Goal: Transaction & Acquisition: Purchase product/service

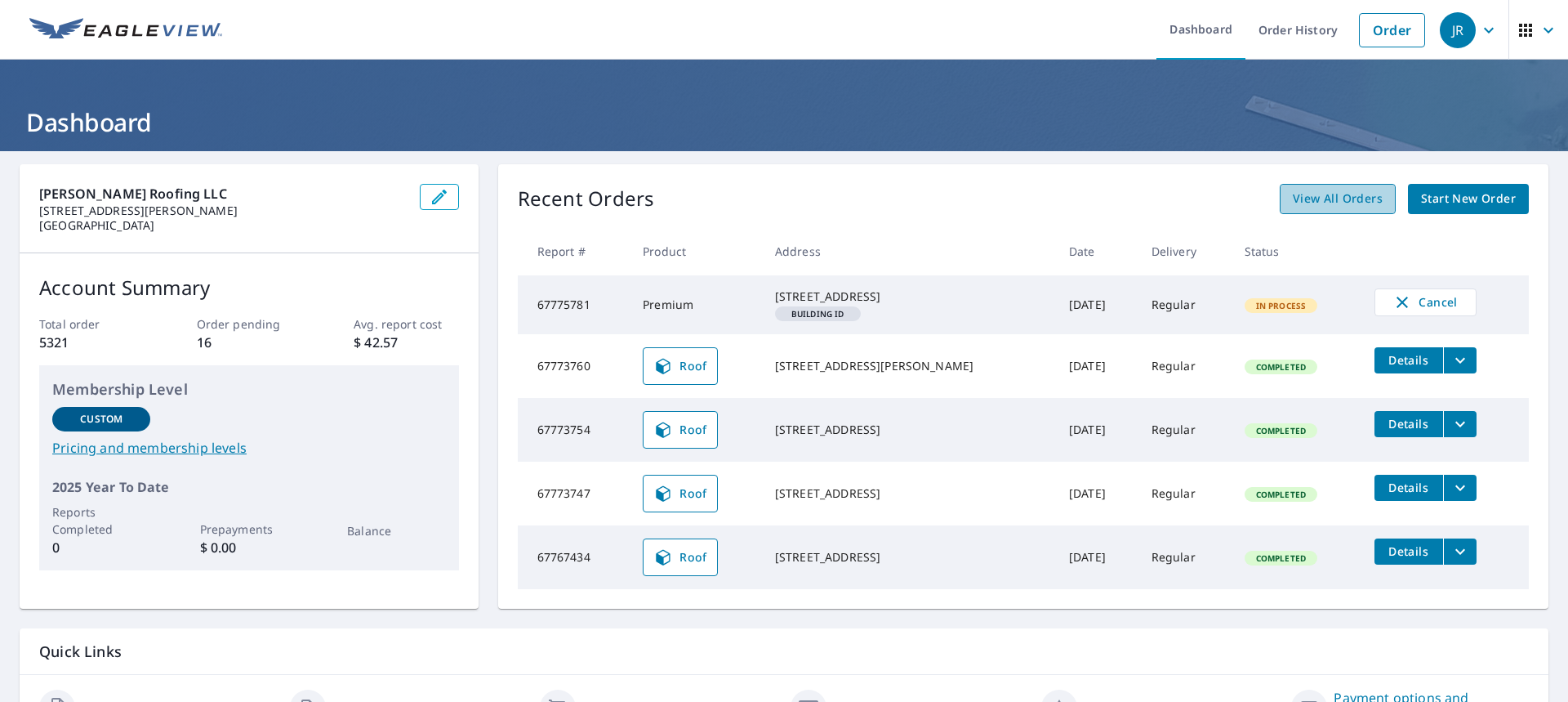
click at [1317, 208] on span "View All Orders" at bounding box center [1338, 199] width 89 height 21
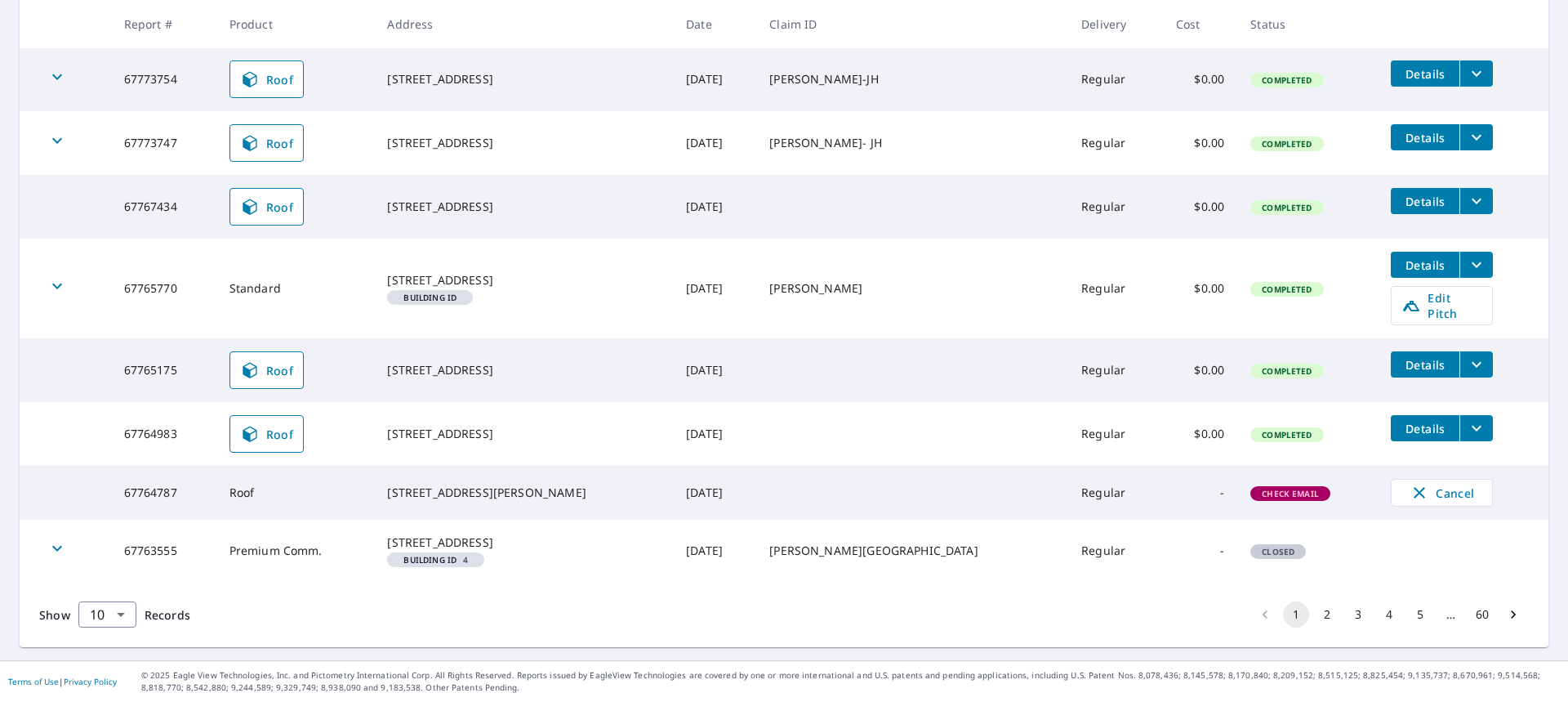
scroll to position [461, 0]
click at [103, 618] on body "[PERSON_NAME] Dashboard Order History Order JR Dashboard / Order History Order …" at bounding box center [784, 351] width 1568 height 702
click at [111, 665] on li "100" at bounding box center [107, 667] width 58 height 29
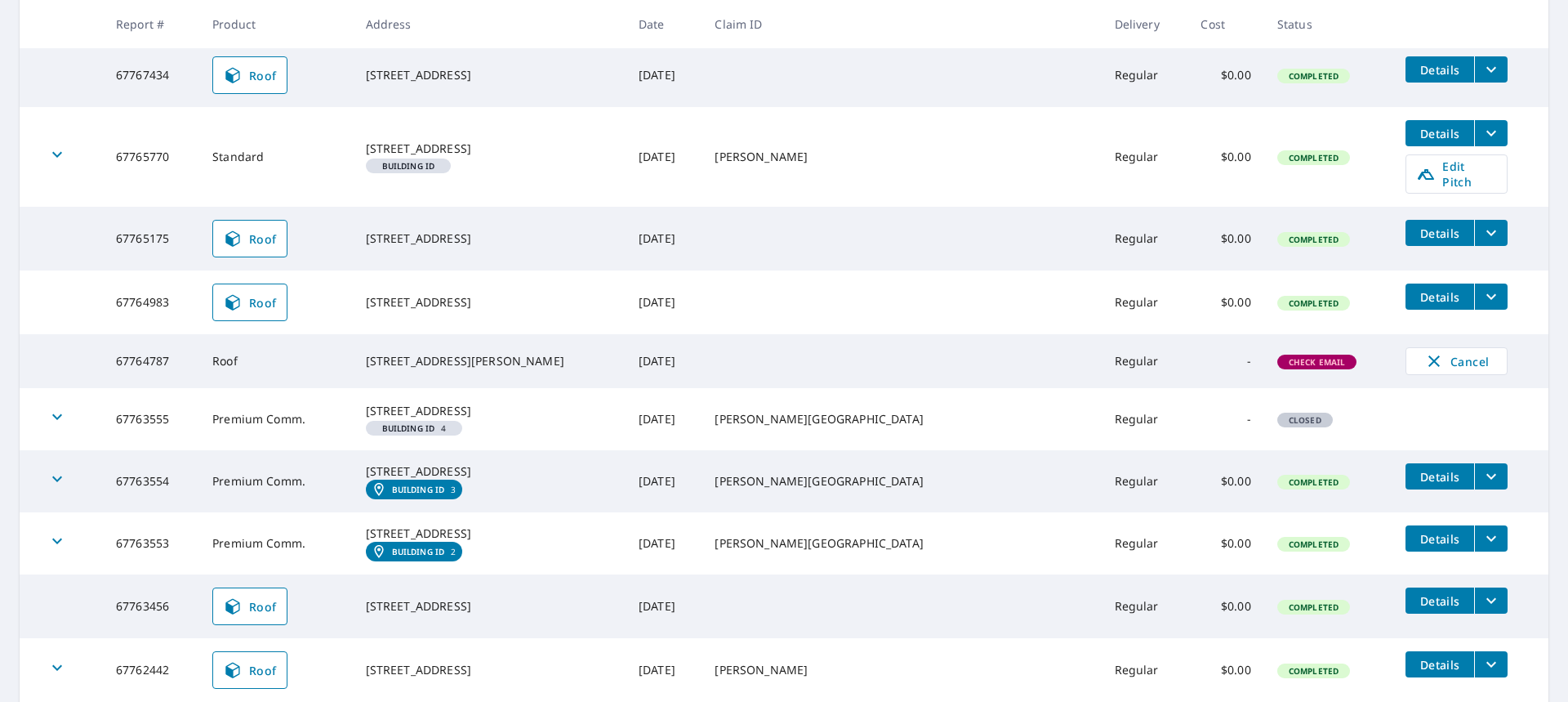
scroll to position [654, 0]
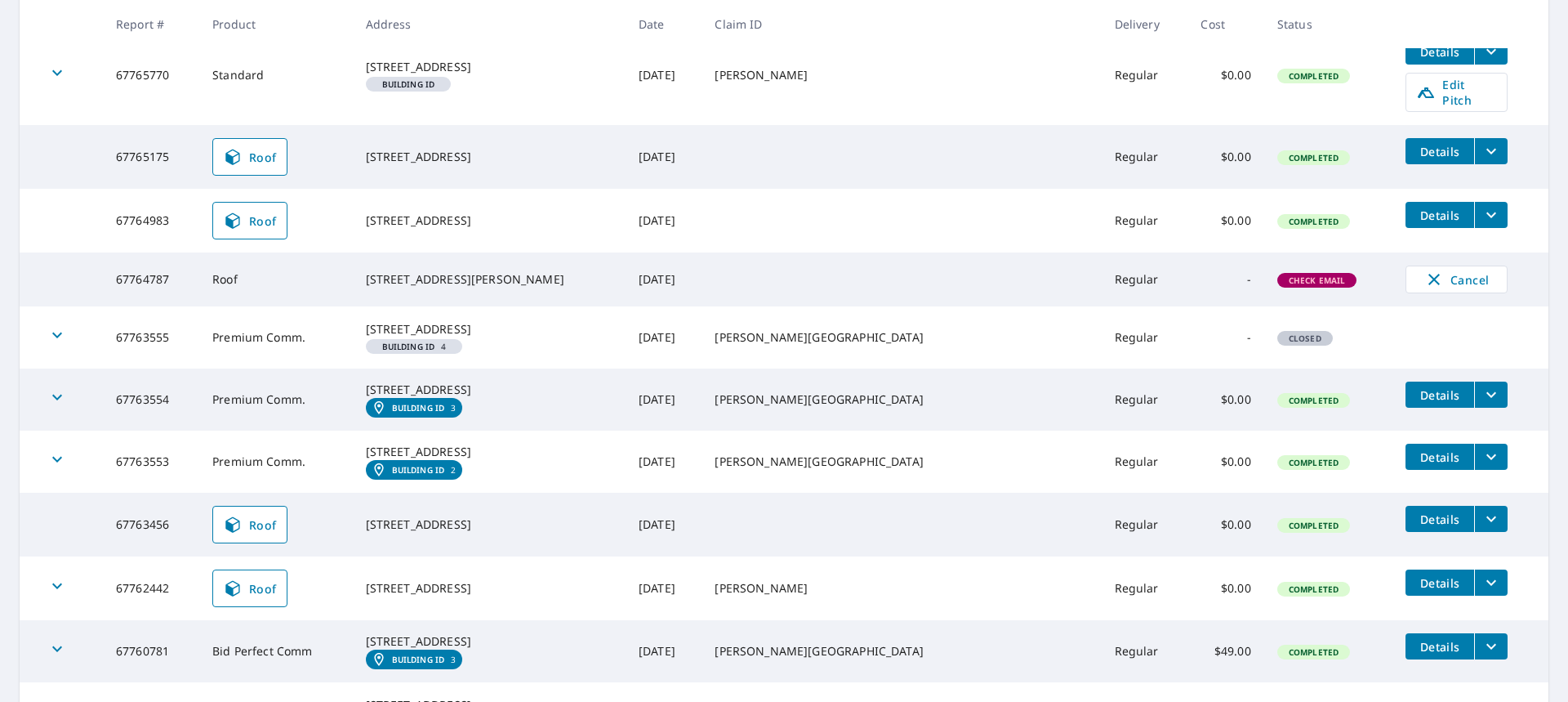
click at [1482, 529] on icon "filesDropdownBtn-67763456" at bounding box center [1492, 519] width 20 height 20
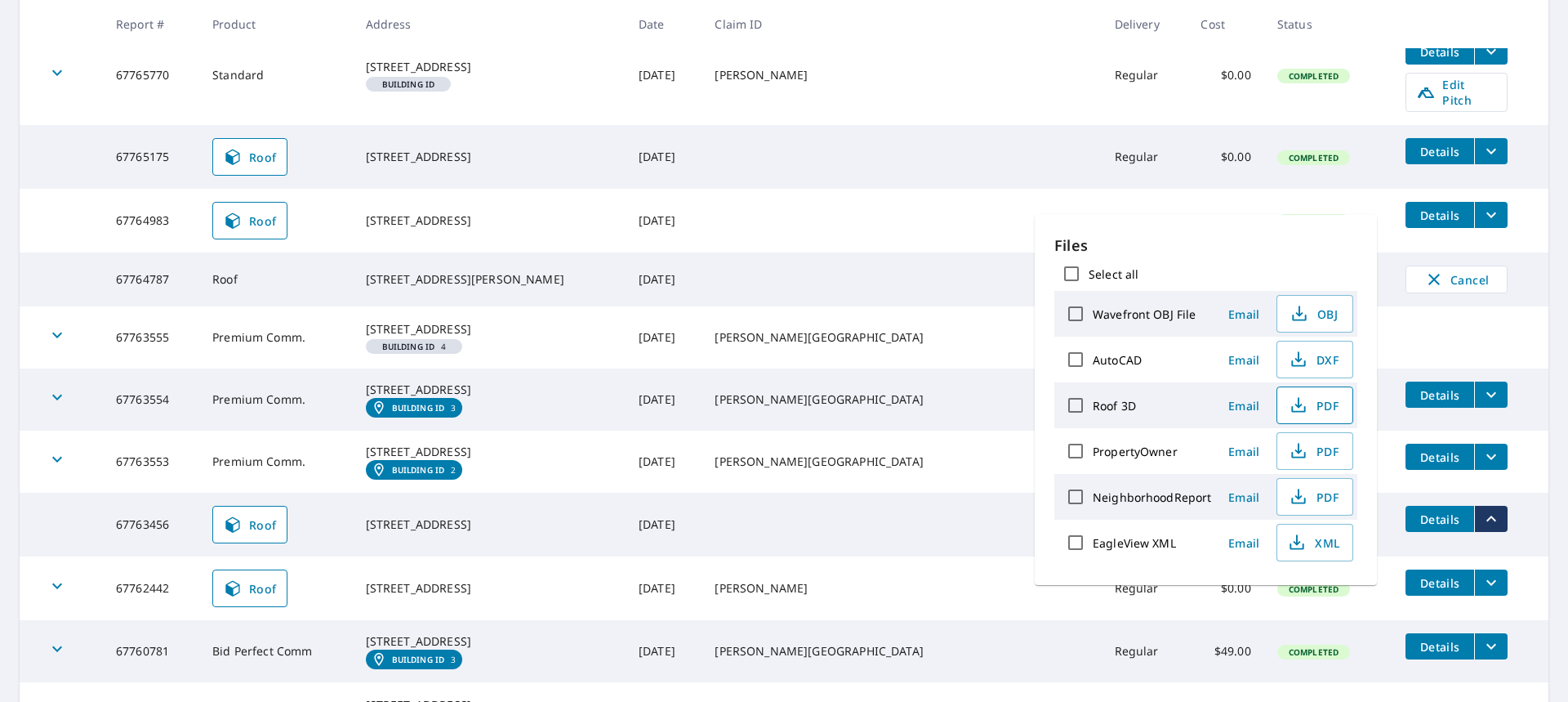
click at [1316, 405] on span "PDF" at bounding box center [1313, 405] width 52 height 20
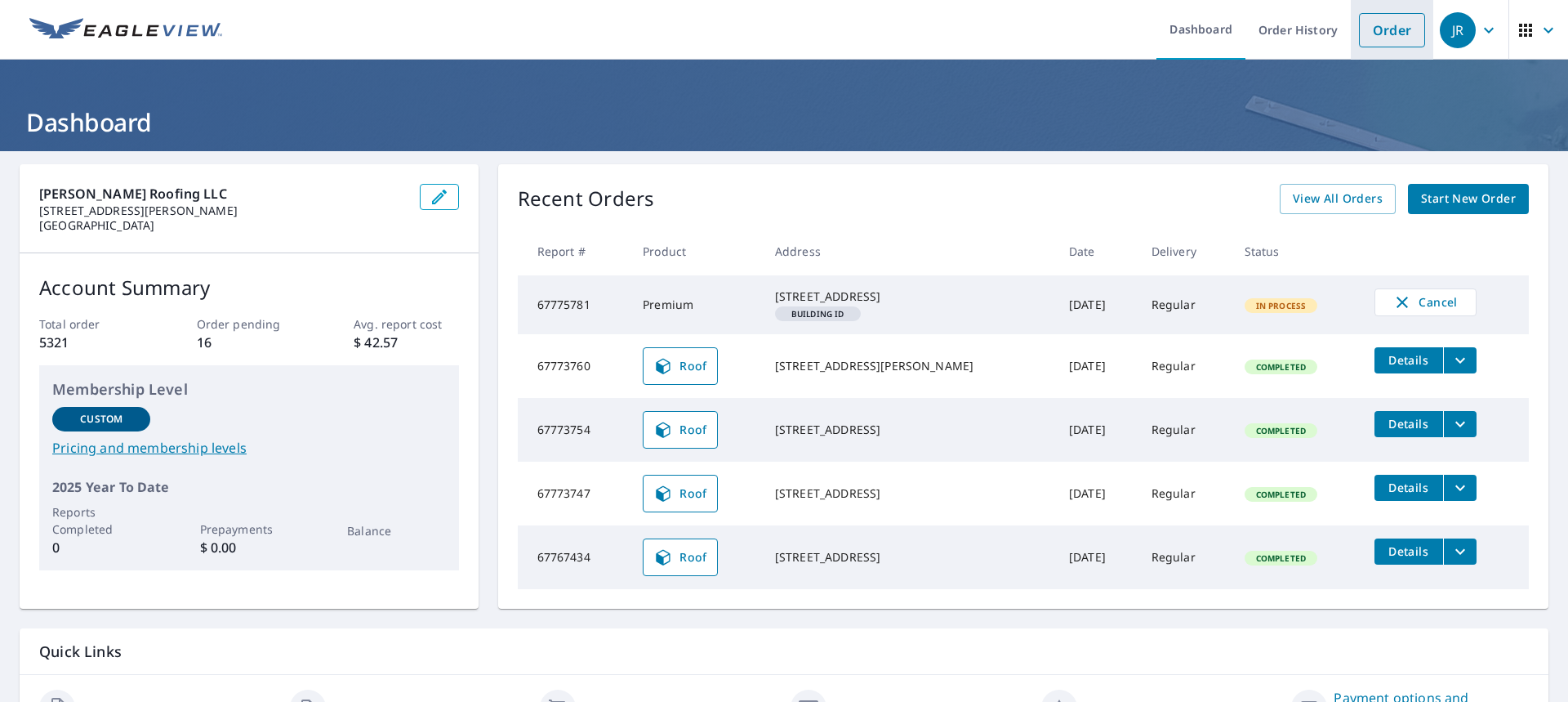
click at [777, 22] on link "Order" at bounding box center [1392, 30] width 66 height 34
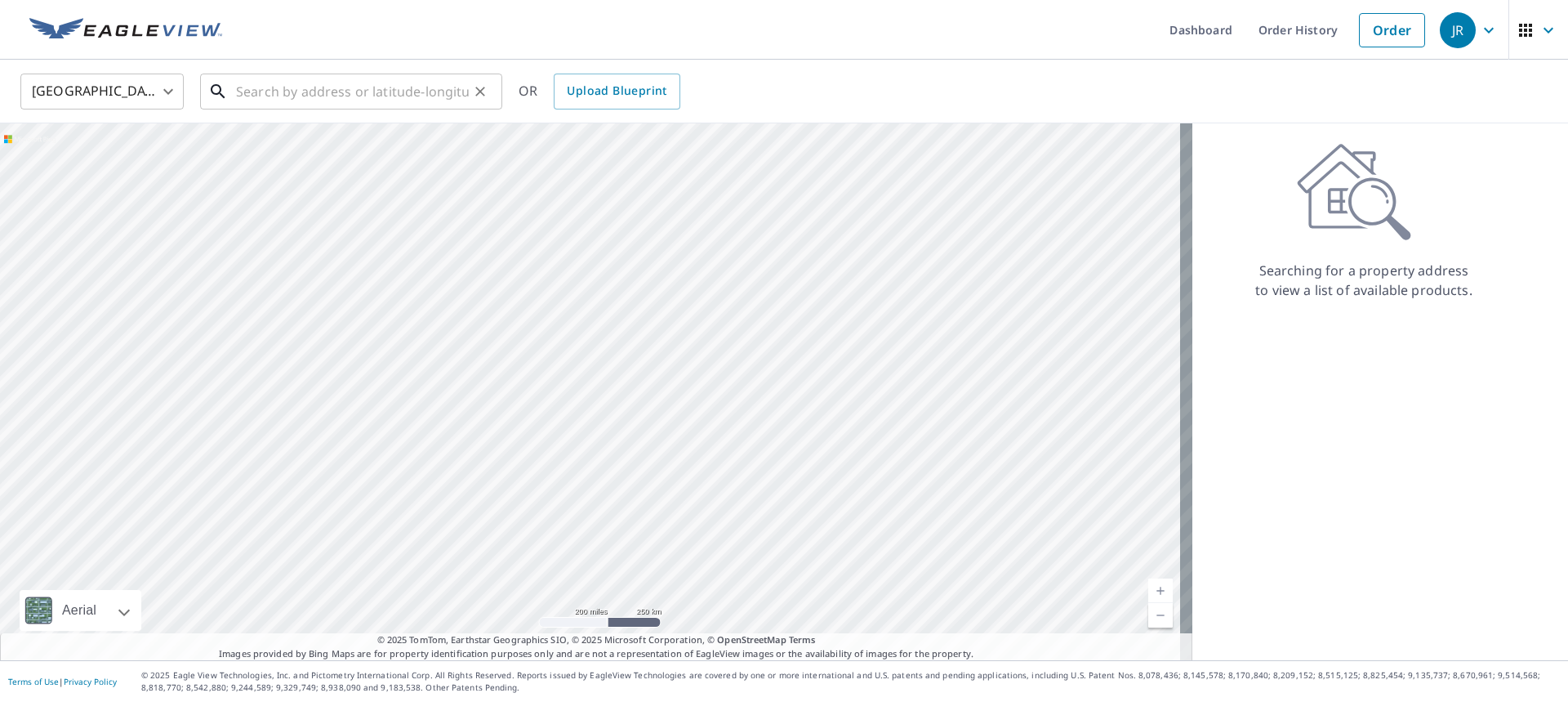
click at [313, 75] on input "text" at bounding box center [352, 91] width 233 height 46
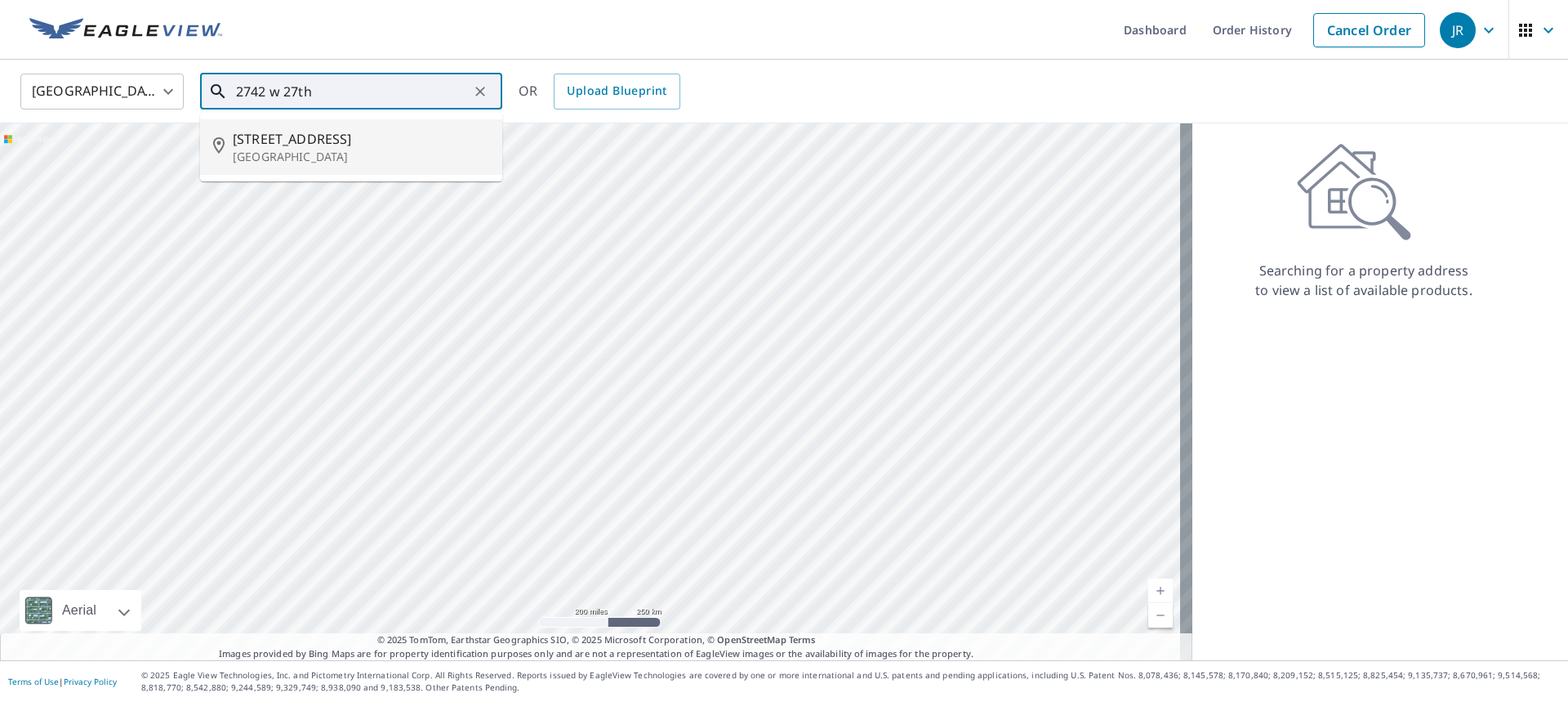
click at [305, 144] on span "2742 W 27th St N" at bounding box center [361, 139] width 257 height 20
type input "2742 W 27th St N Wichita, KS 67204"
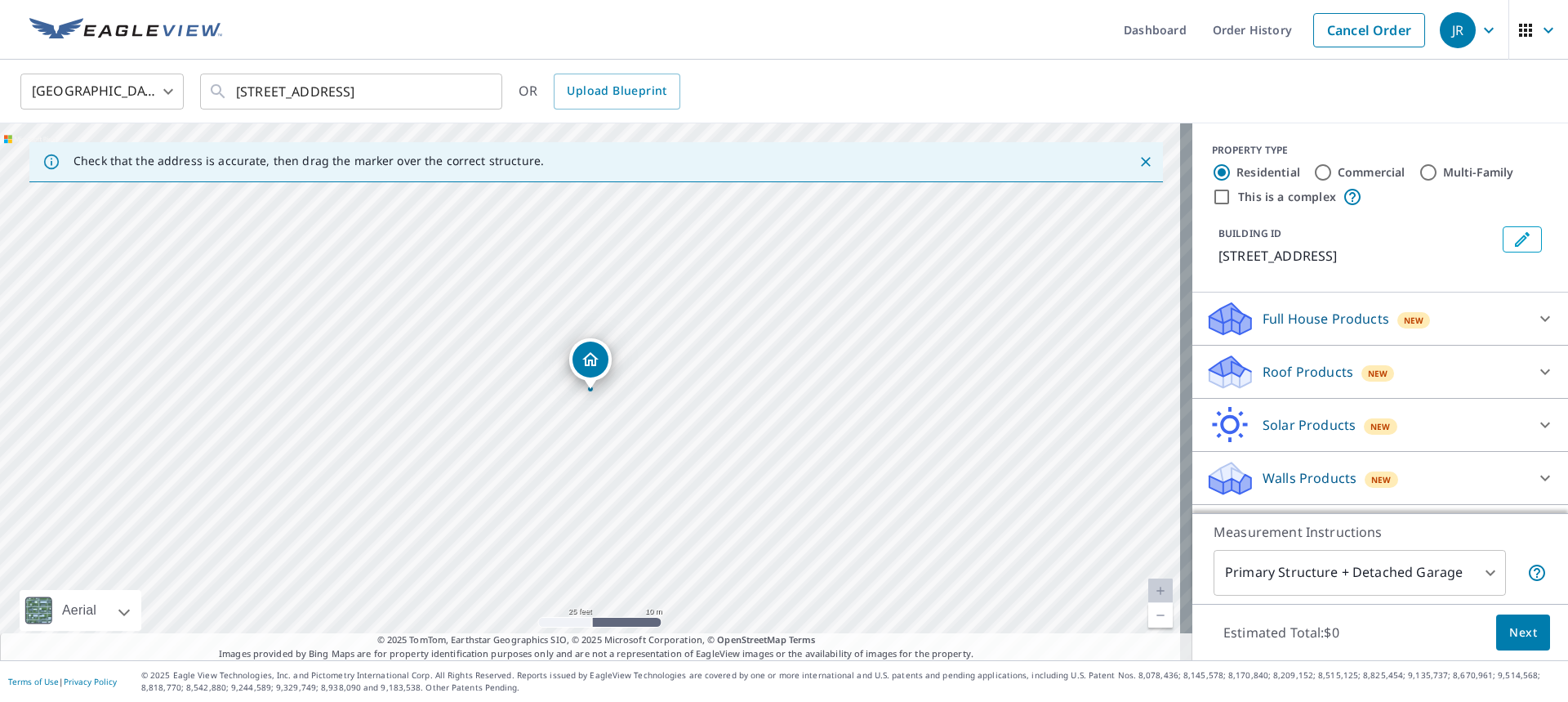
click at [777, 371] on p "Roof Products" at bounding box center [1307, 372] width 90 height 20
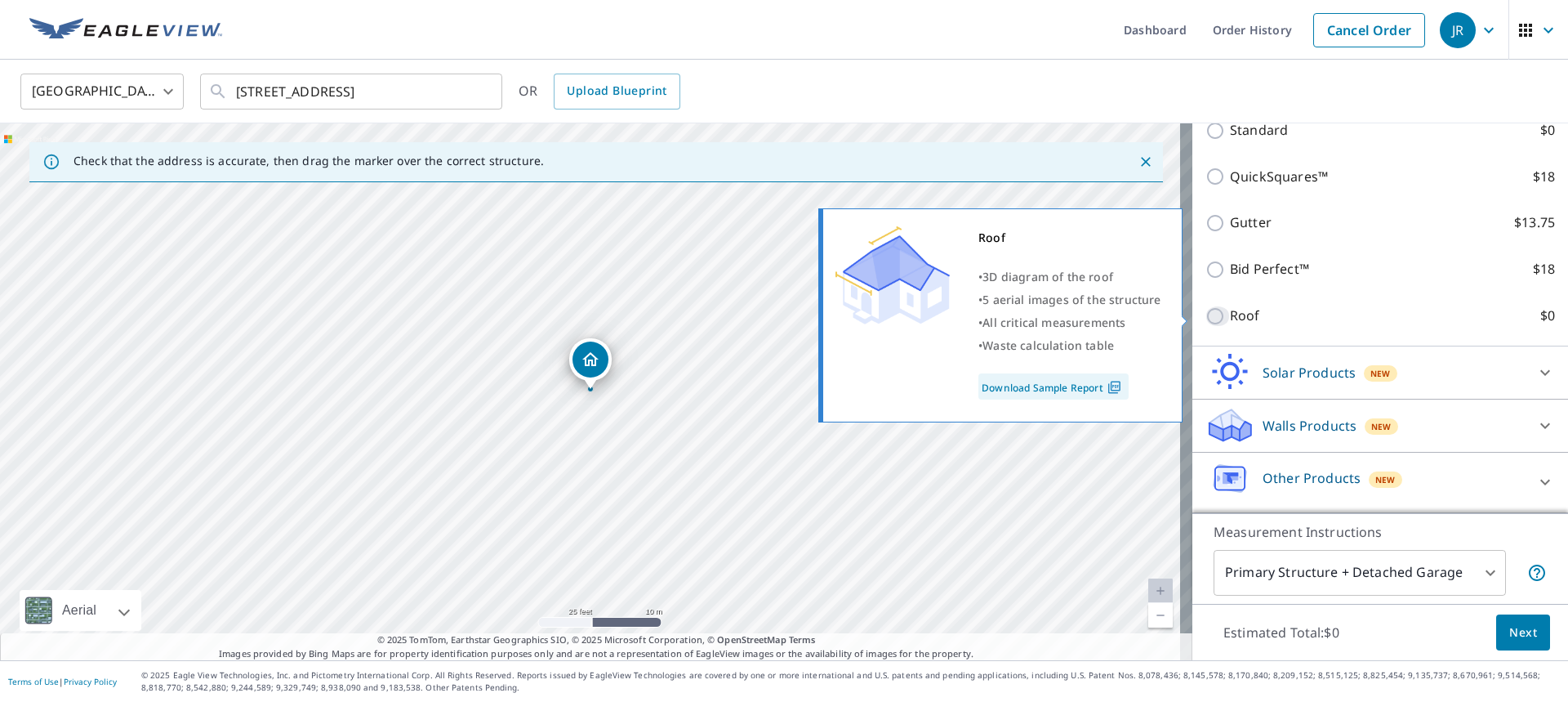
click at [777, 316] on input "Roof $0" at bounding box center [1218, 317] width 25 height 20
checkbox input "true"
type input "3"
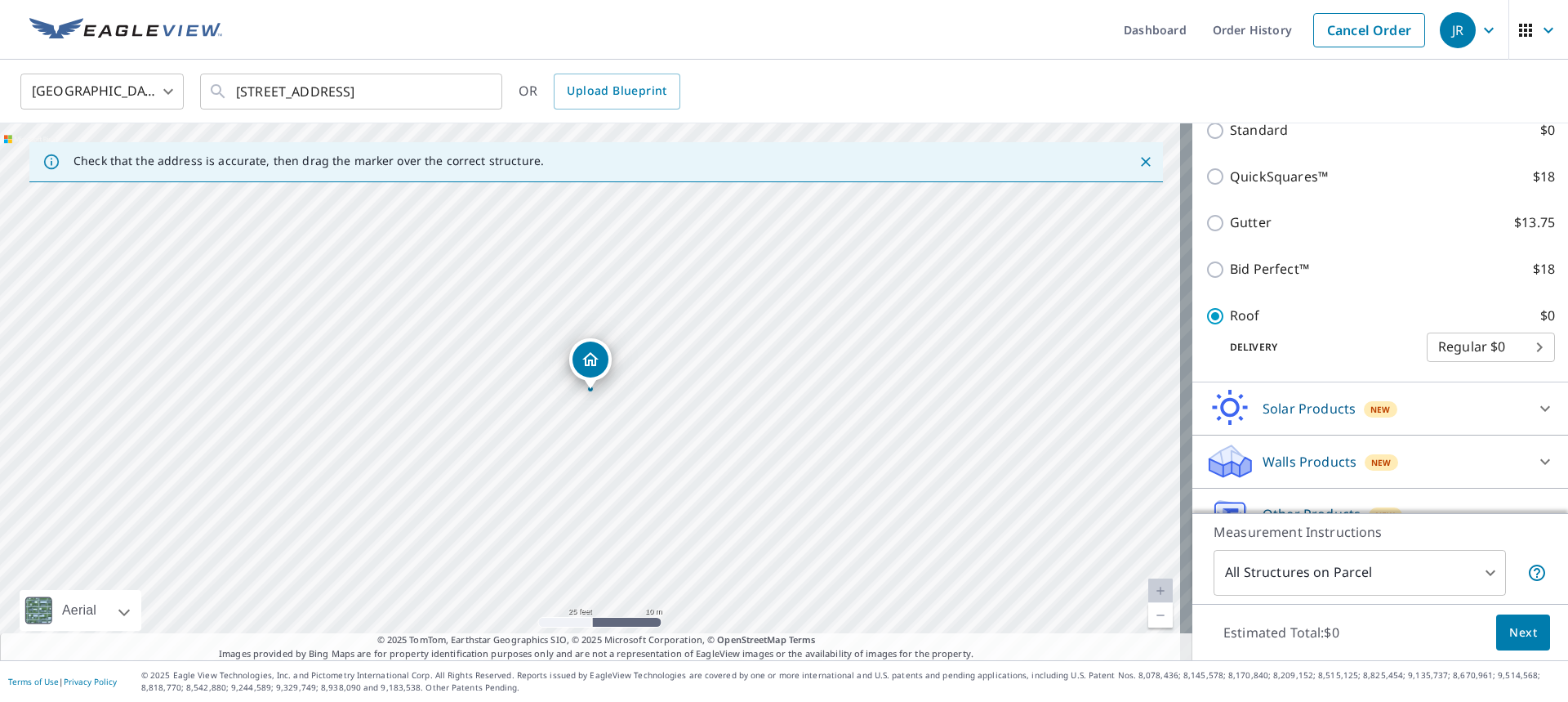
click at [777, 628] on span "Next" at bounding box center [1523, 632] width 28 height 21
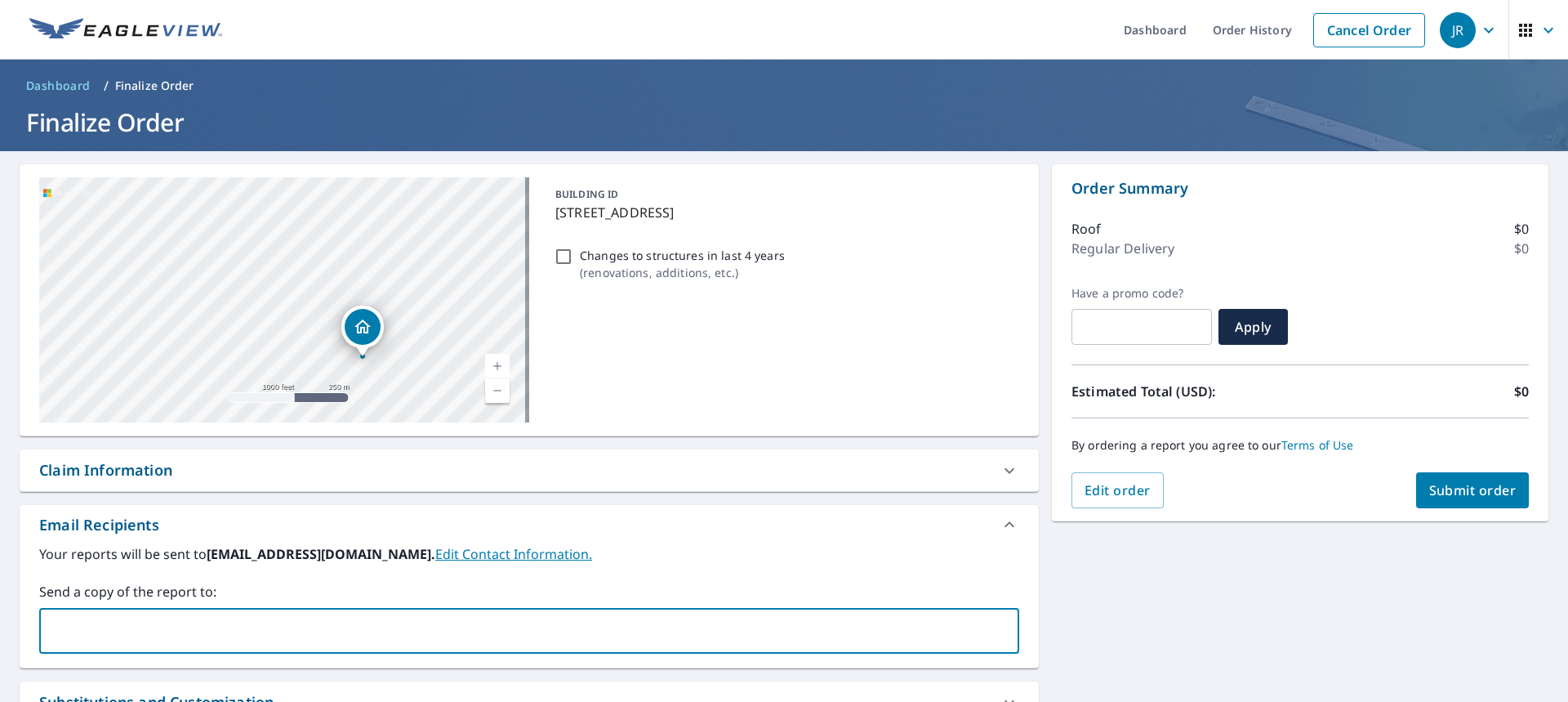
click at [182, 627] on input "text" at bounding box center [517, 630] width 941 height 31
type input "patrick@rhodenroofing.com"
click at [777, 494] on span "Submit order" at bounding box center [1472, 491] width 87 height 18
checkbox input "true"
